Goal: Complete application form

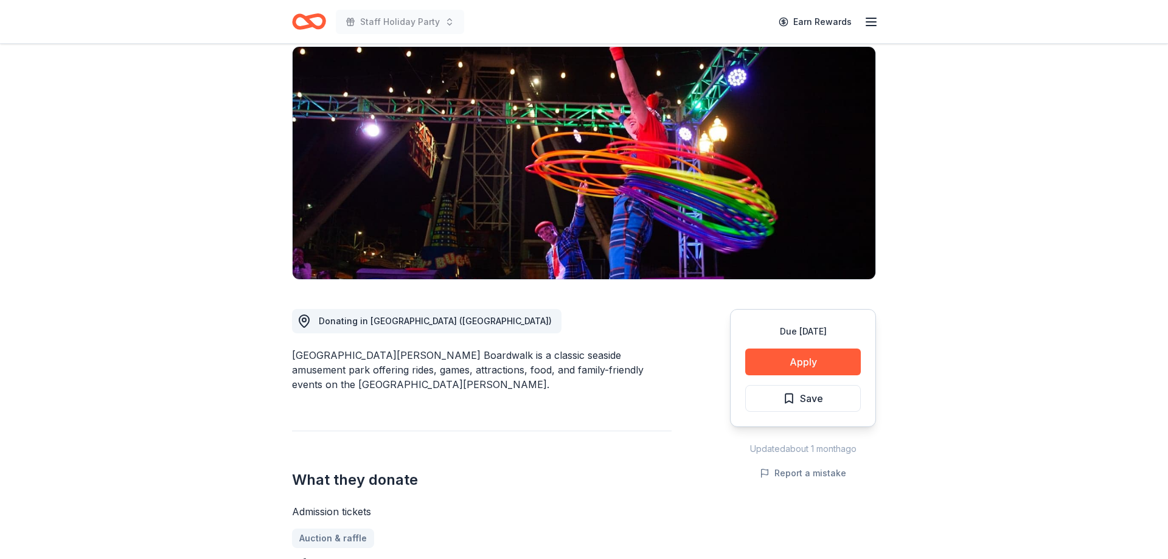
scroll to position [124, 0]
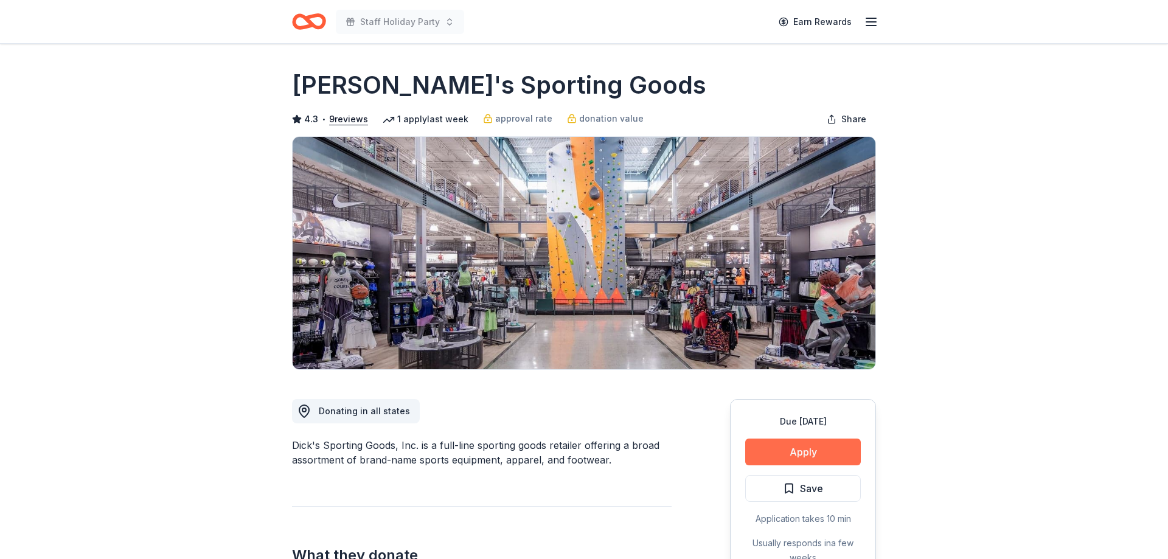
click at [776, 446] on button "Apply" at bounding box center [803, 451] width 116 height 27
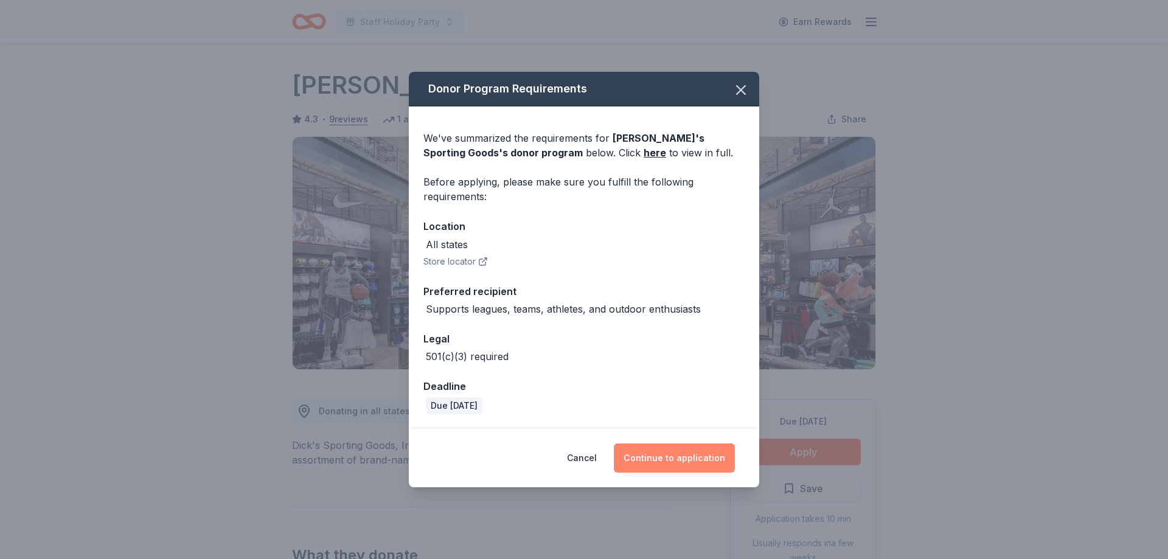
click at [677, 458] on button "Continue to application" at bounding box center [674, 457] width 121 height 29
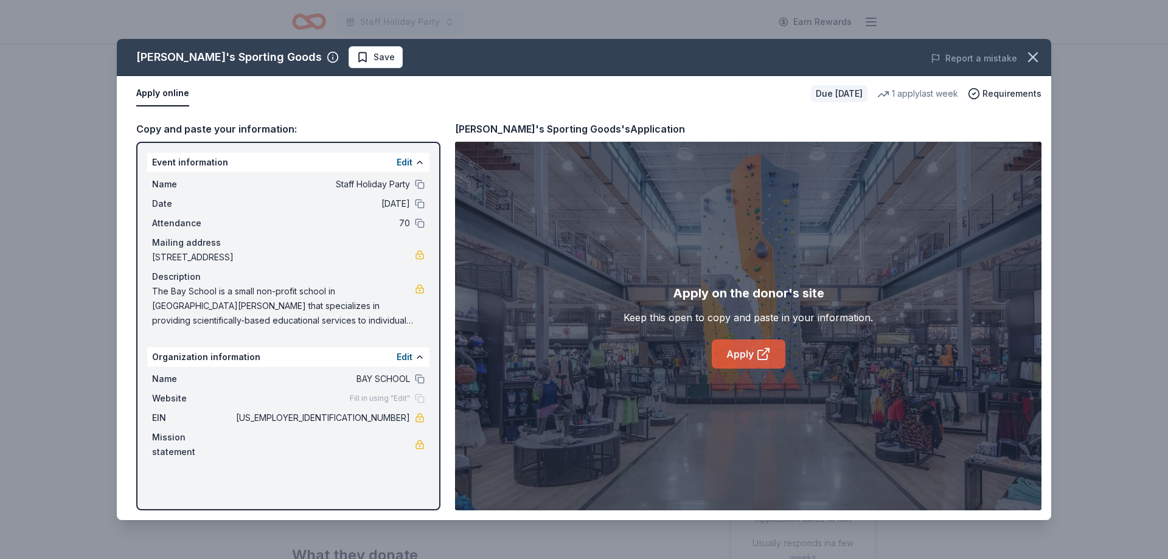
click at [731, 348] on link "Apply" at bounding box center [748, 353] width 74 height 29
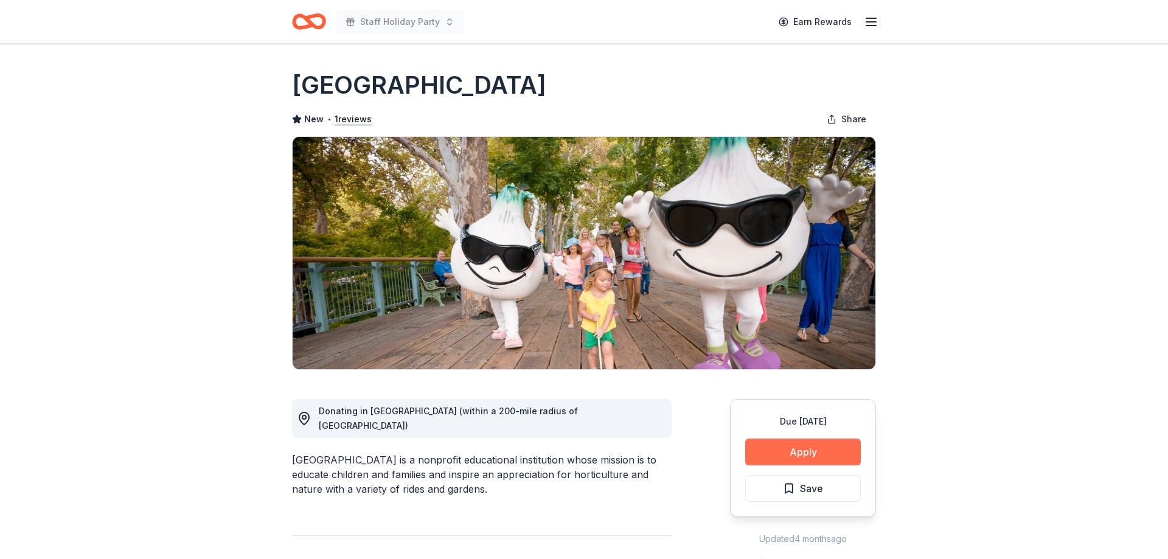
click at [789, 449] on button "Apply" at bounding box center [803, 451] width 116 height 27
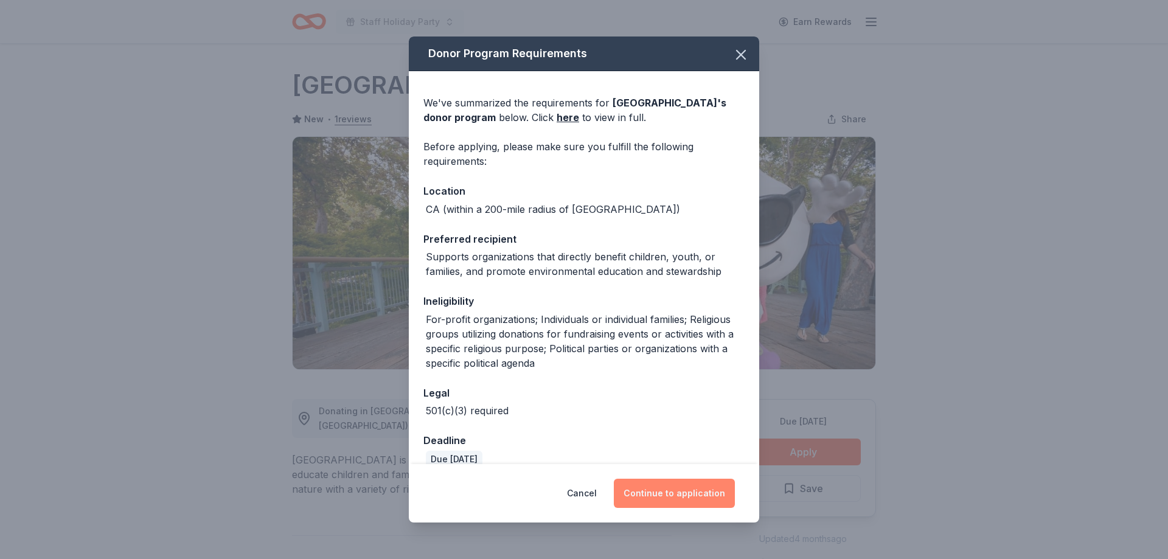
click at [691, 496] on button "Continue to application" at bounding box center [674, 493] width 121 height 29
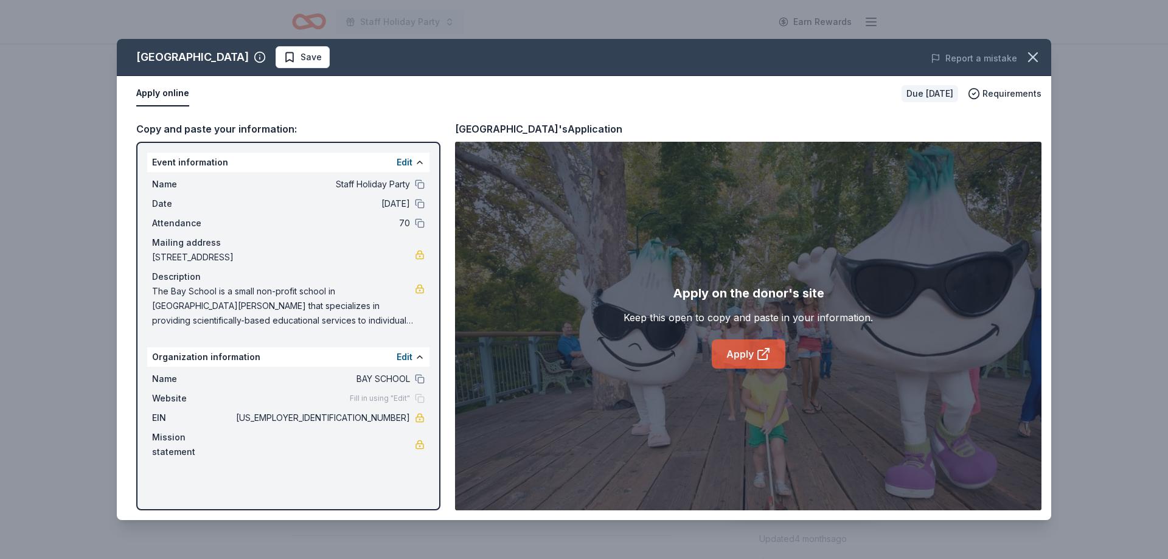
click at [735, 361] on link "Apply" at bounding box center [748, 353] width 74 height 29
